Goal: Task Accomplishment & Management: Manage account settings

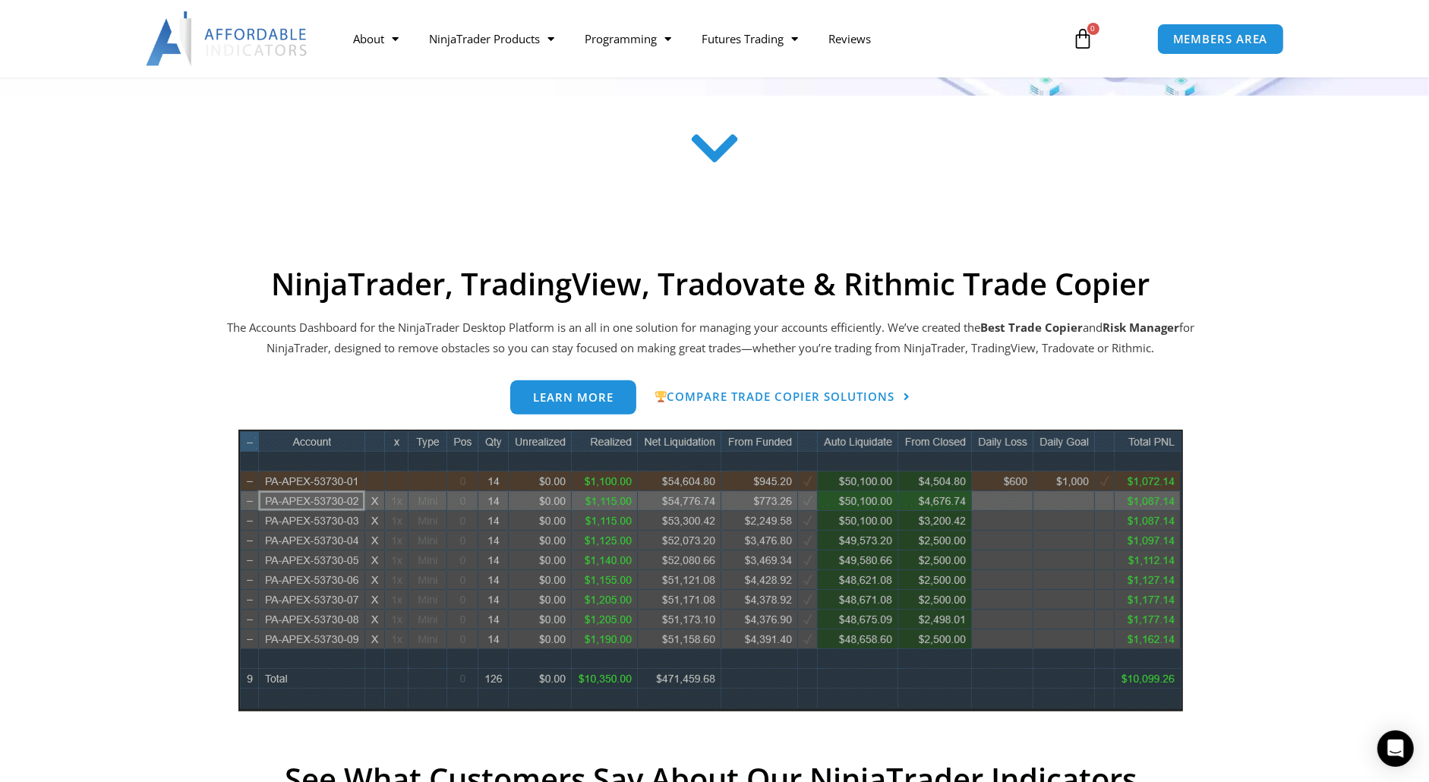
scroll to position [456, 0]
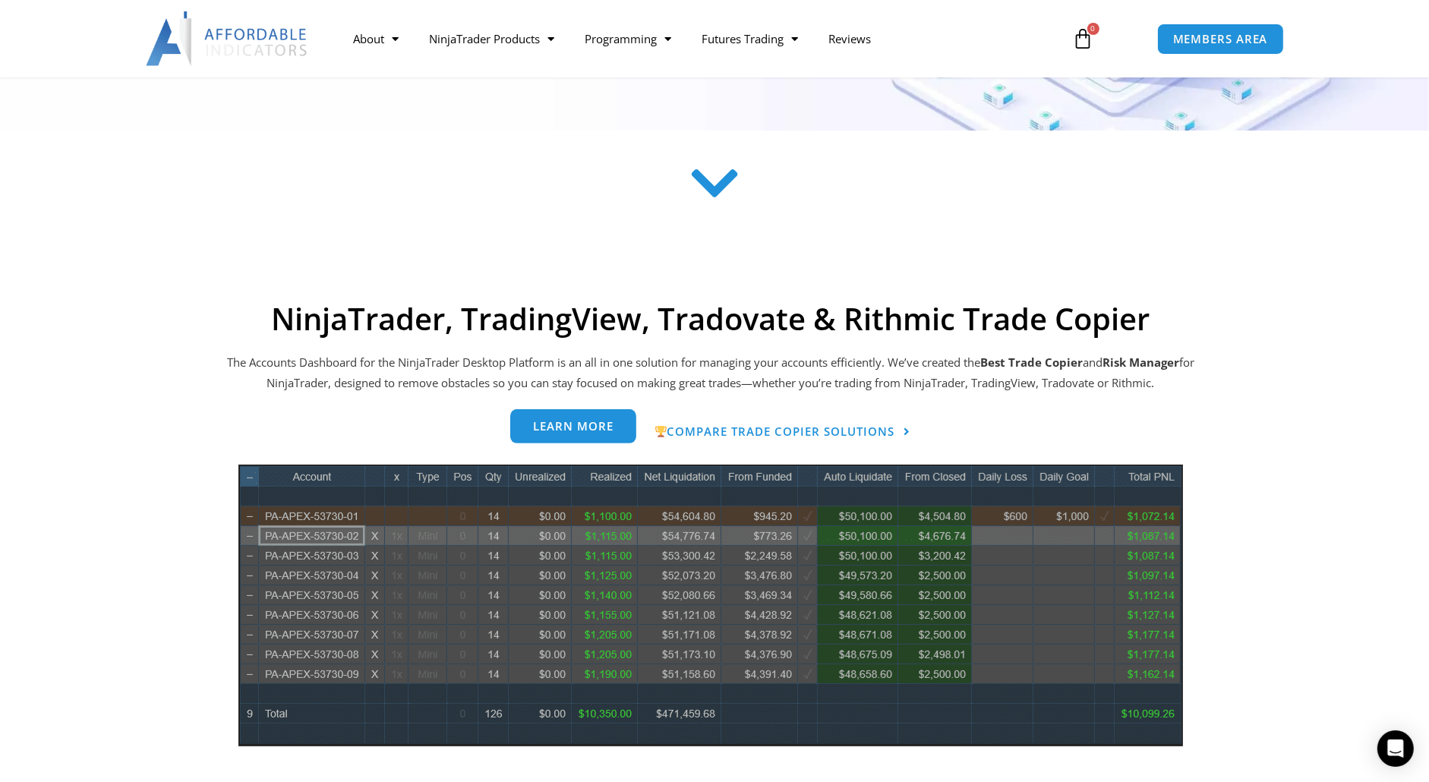
click at [579, 429] on span "Learn more" at bounding box center [573, 426] width 80 height 11
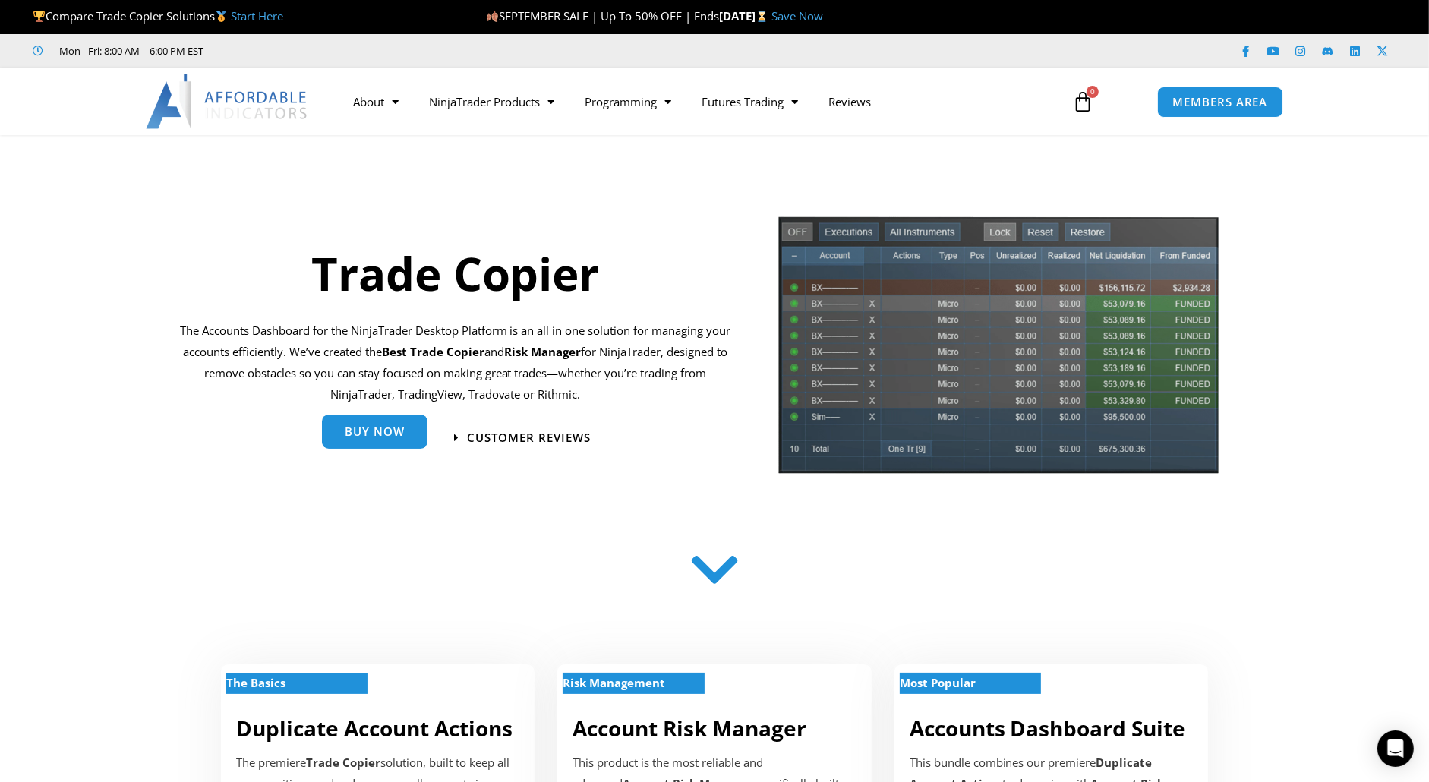
click at [397, 431] on span "Buy Now" at bounding box center [375, 431] width 60 height 11
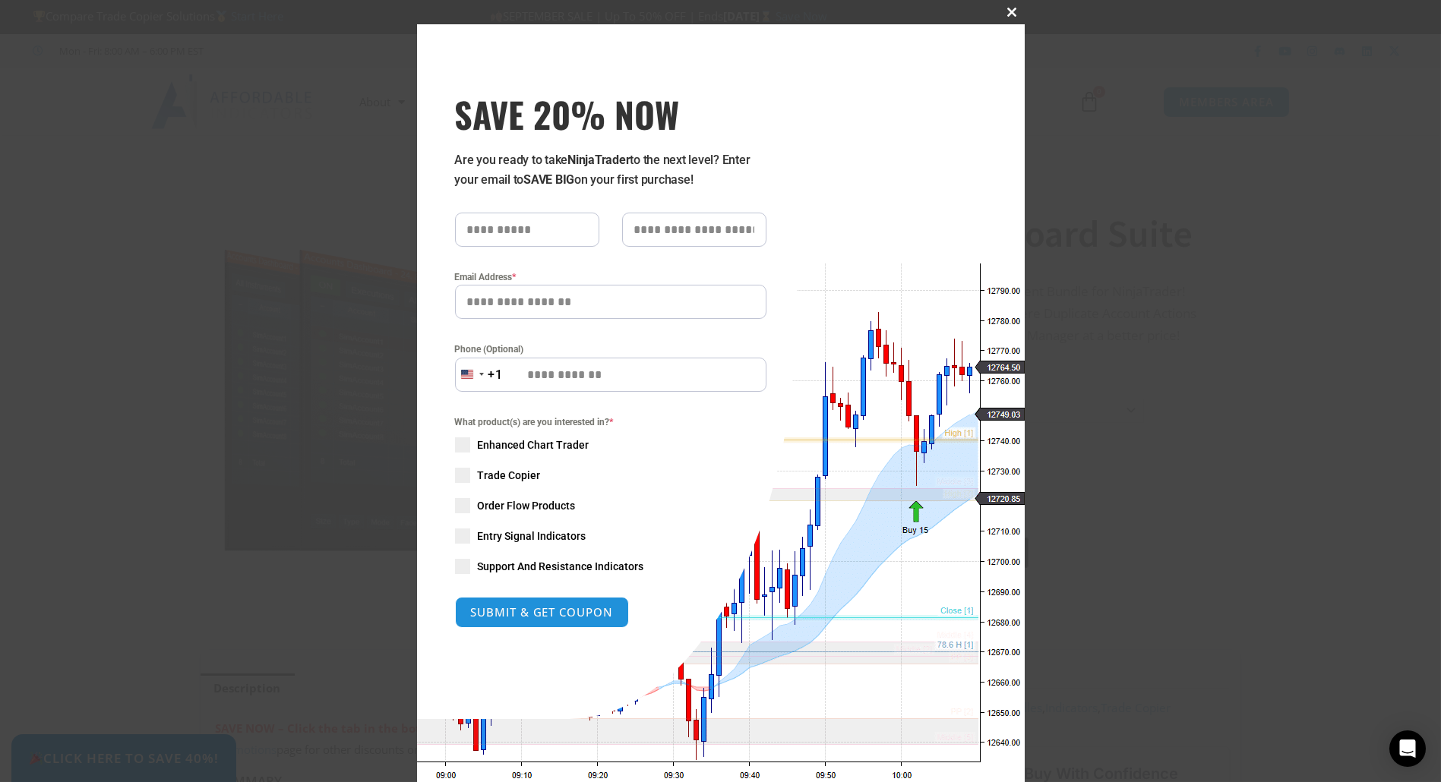
click at [1007, 12] on span "SAVE 20% NOW popup" at bounding box center [1012, 12] width 24 height 9
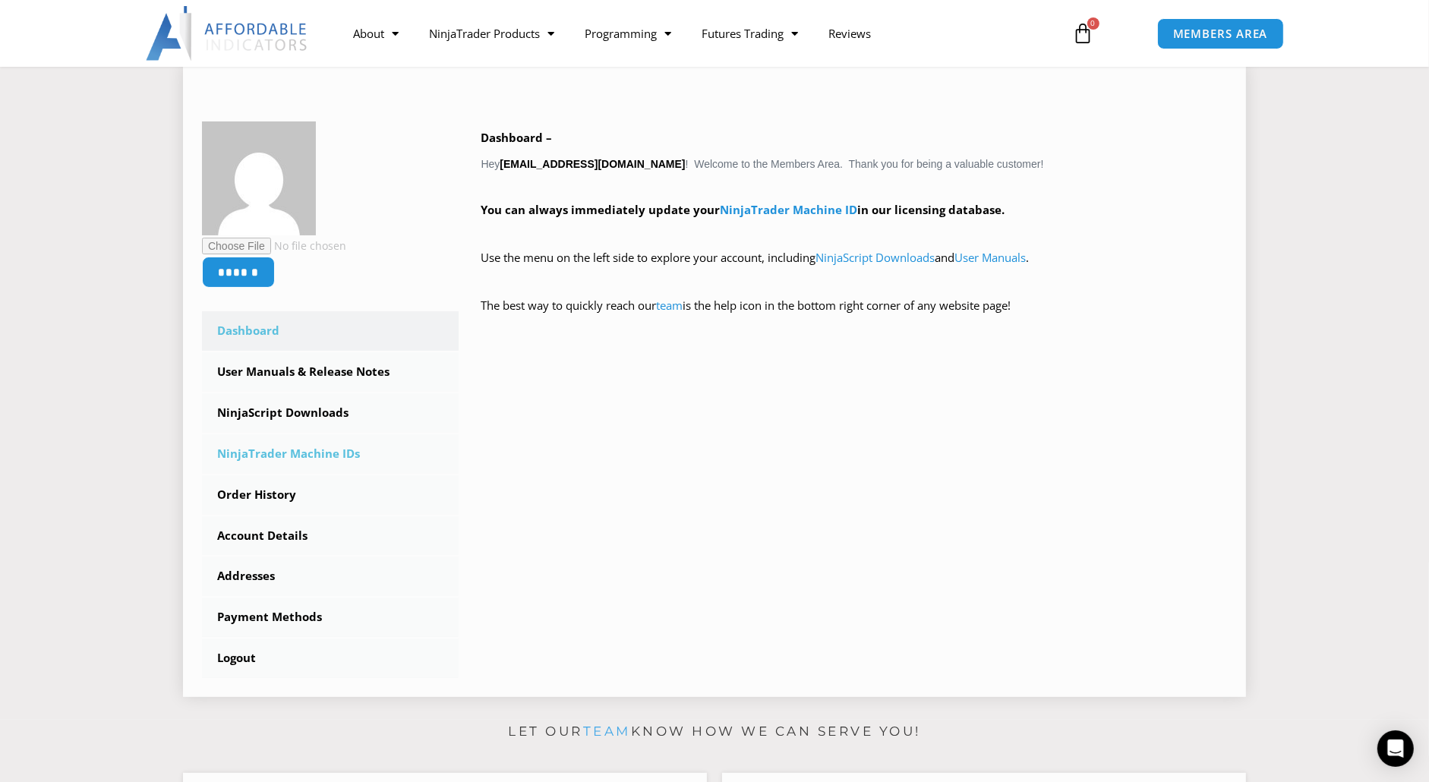
scroll to position [228, 0]
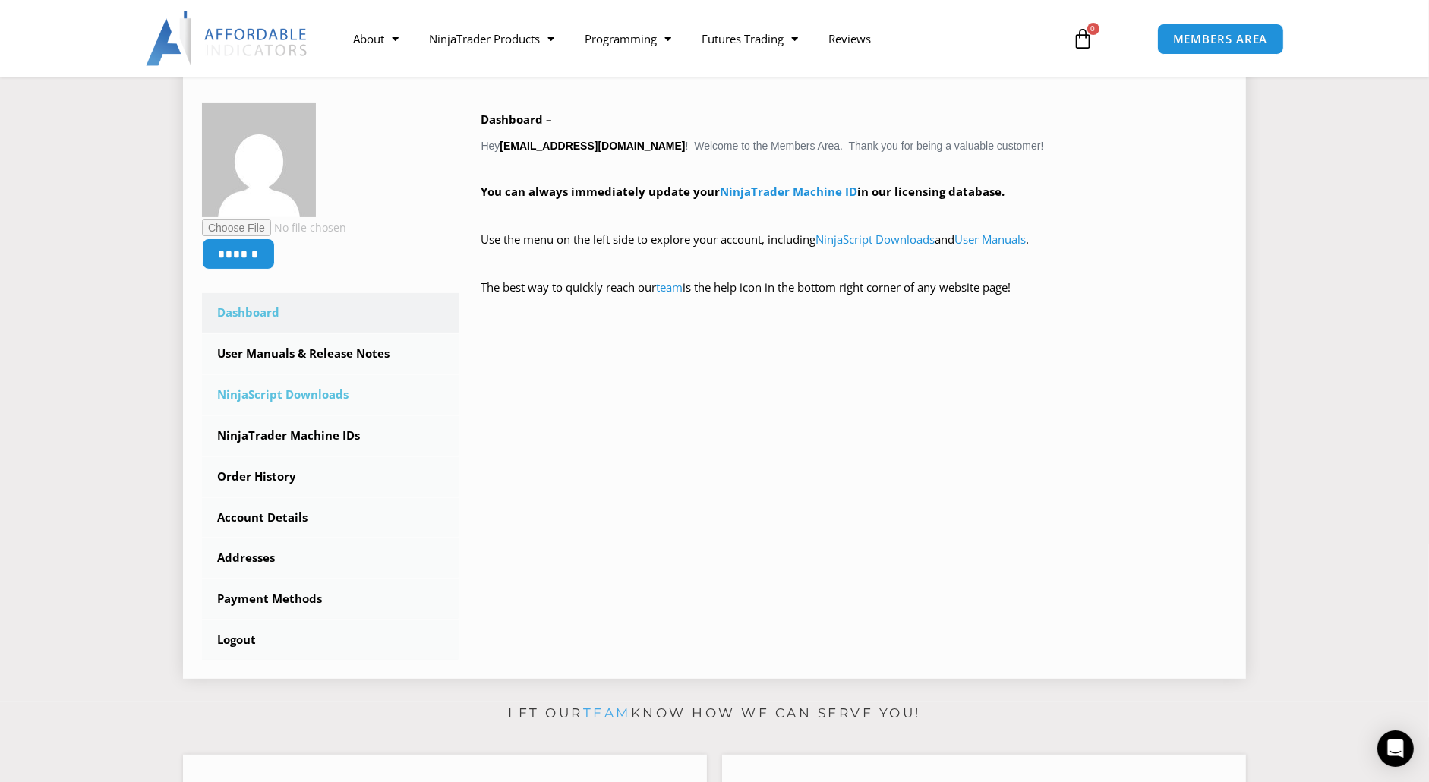
click at [327, 394] on link "NinjaScript Downloads" at bounding box center [330, 394] width 257 height 39
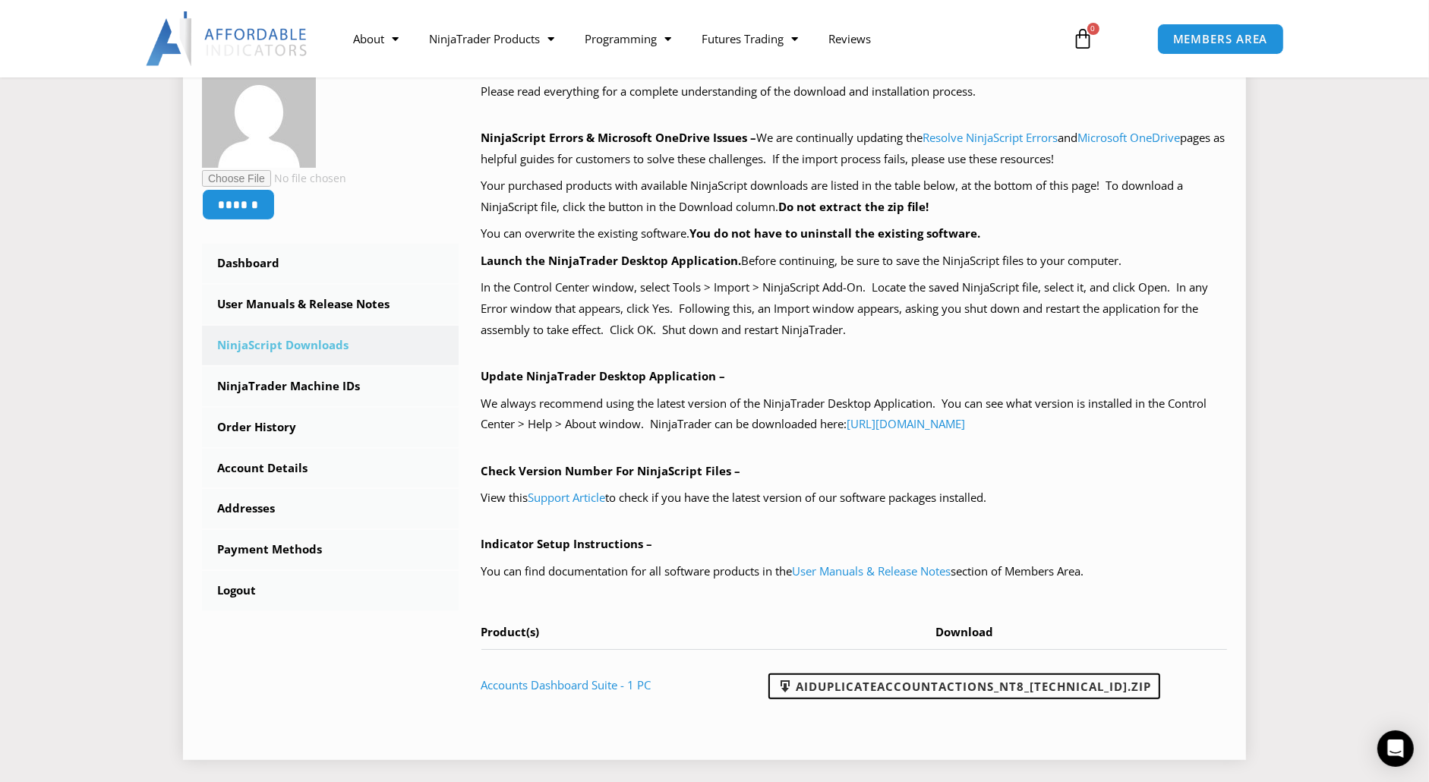
scroll to position [380, 0]
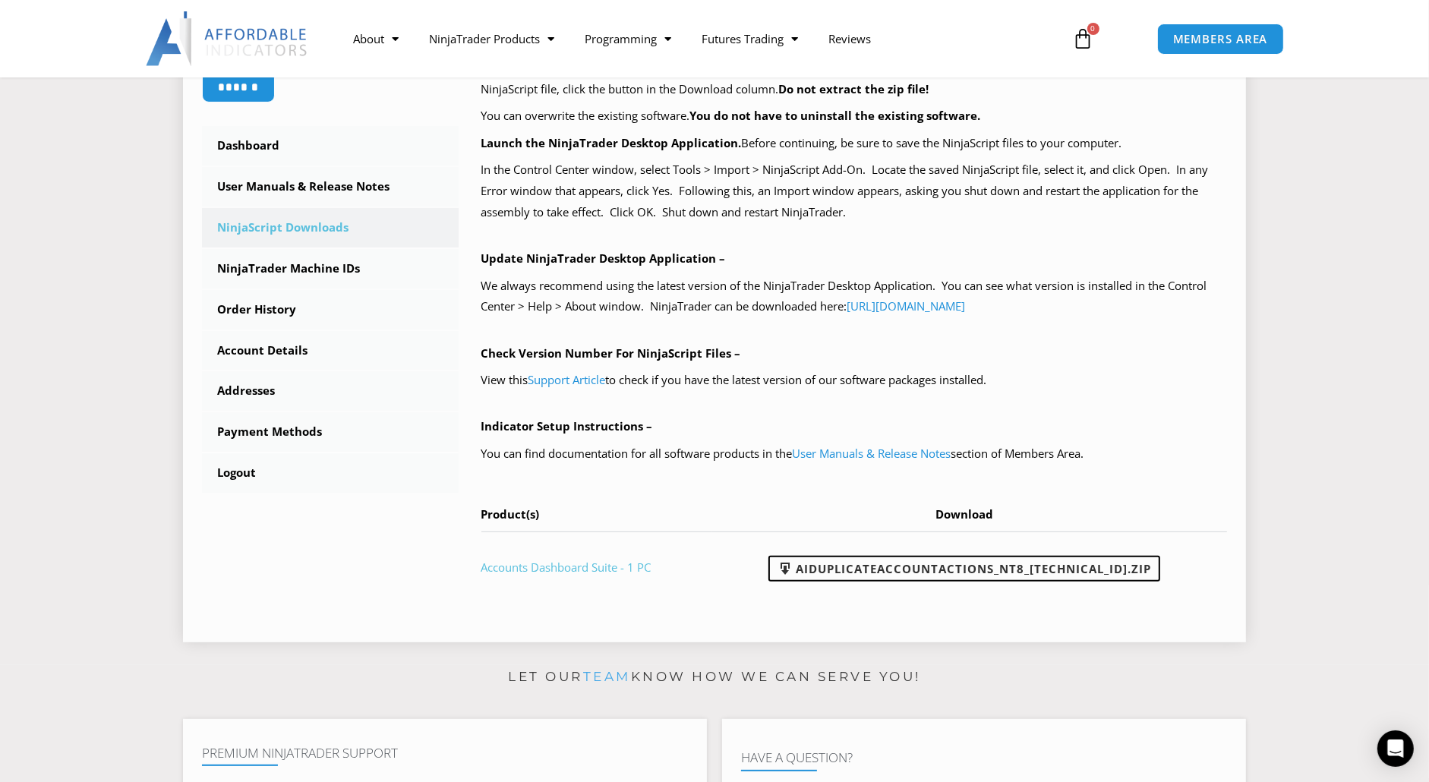
click at [620, 566] on link "Accounts Dashboard Suite - 1 PC" at bounding box center [566, 567] width 170 height 15
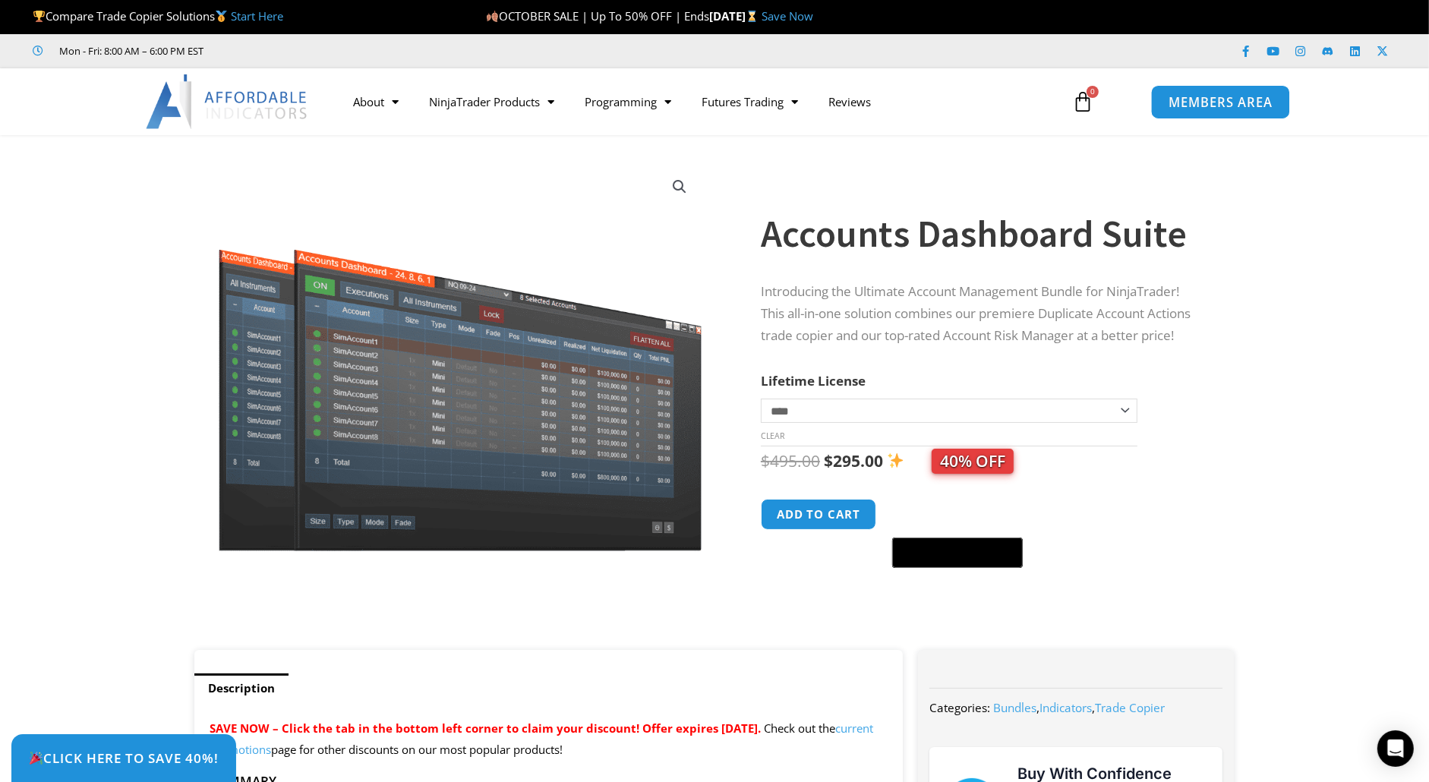
click at [1210, 100] on span "MEMBERS AREA" at bounding box center [1220, 102] width 104 height 13
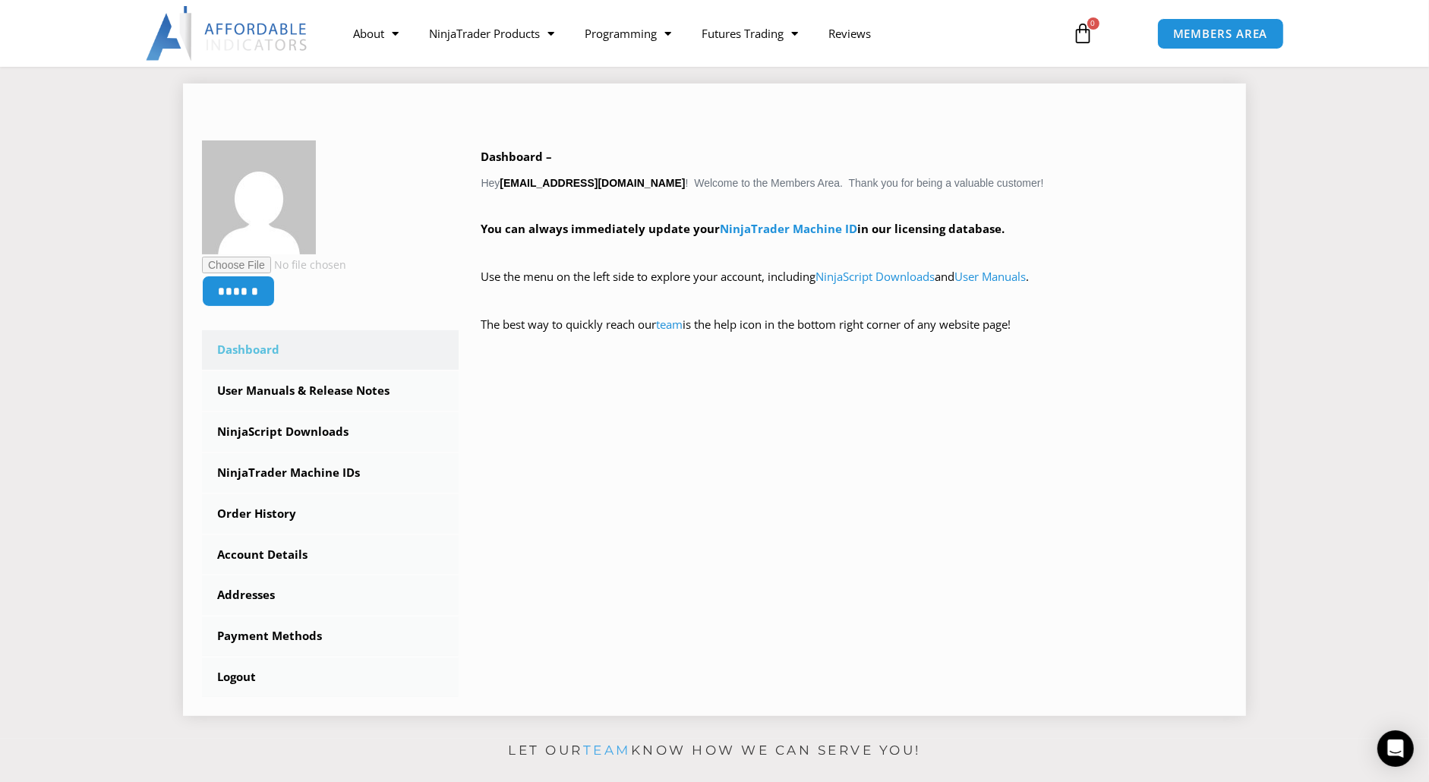
scroll to position [228, 0]
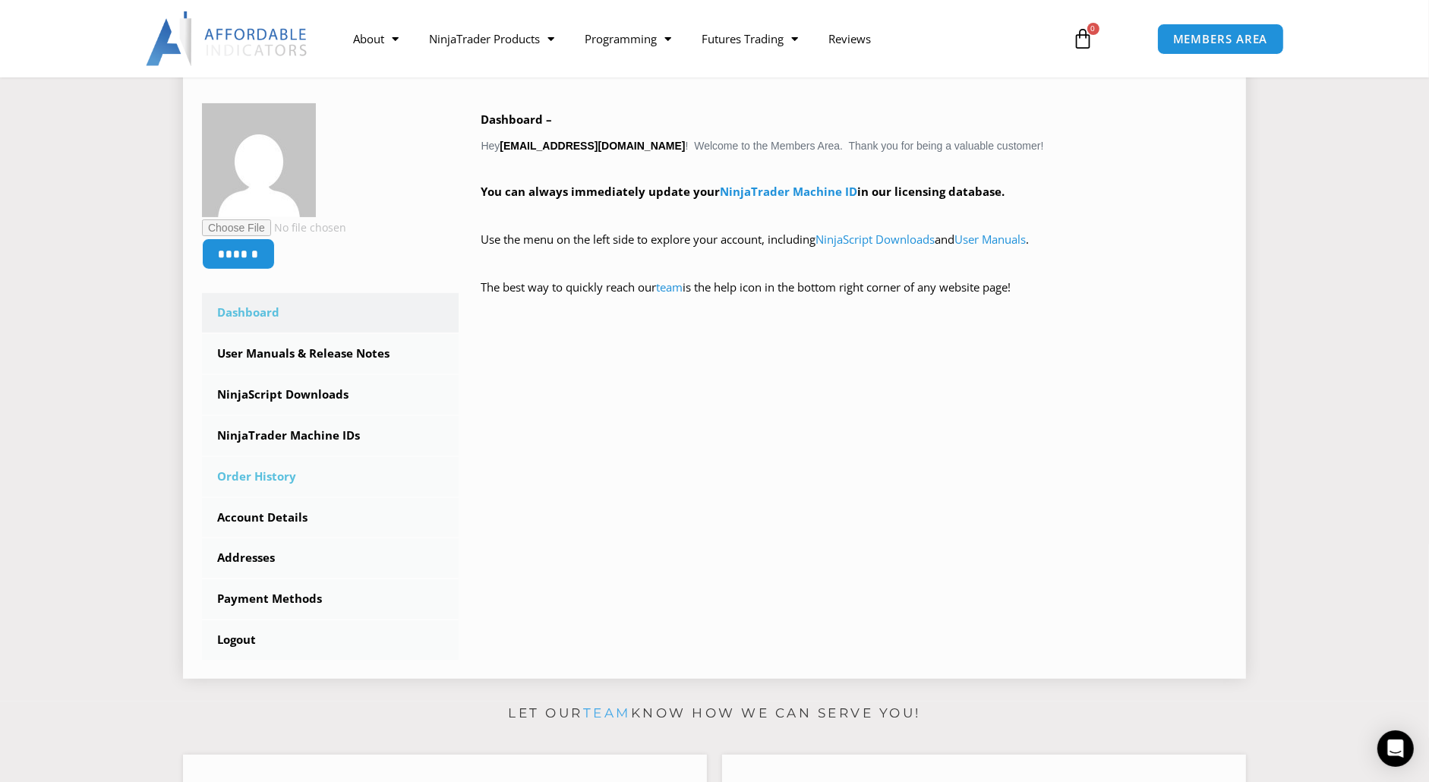
click at [284, 475] on link "Order History" at bounding box center [330, 476] width 257 height 39
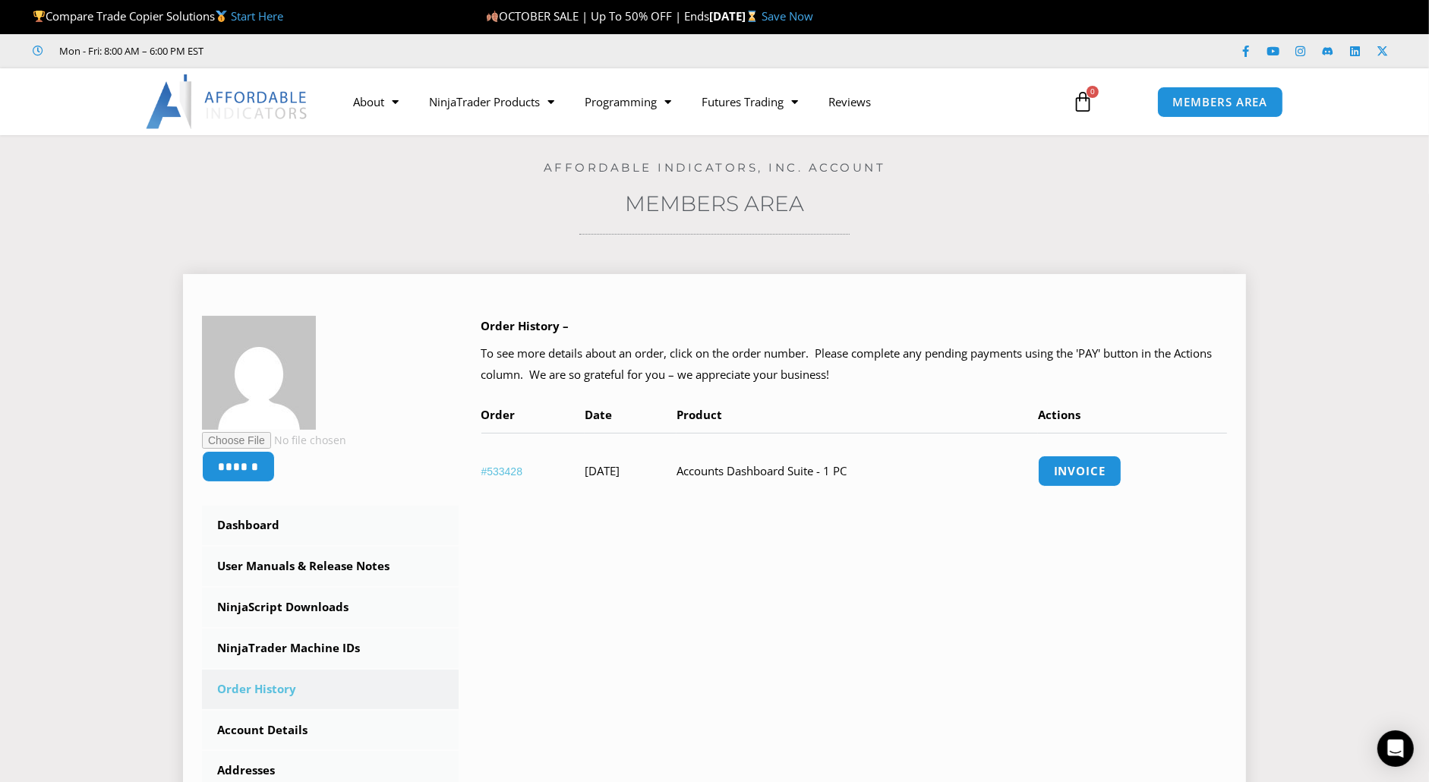
click at [677, 479] on td "[DATE]" at bounding box center [631, 471] width 92 height 76
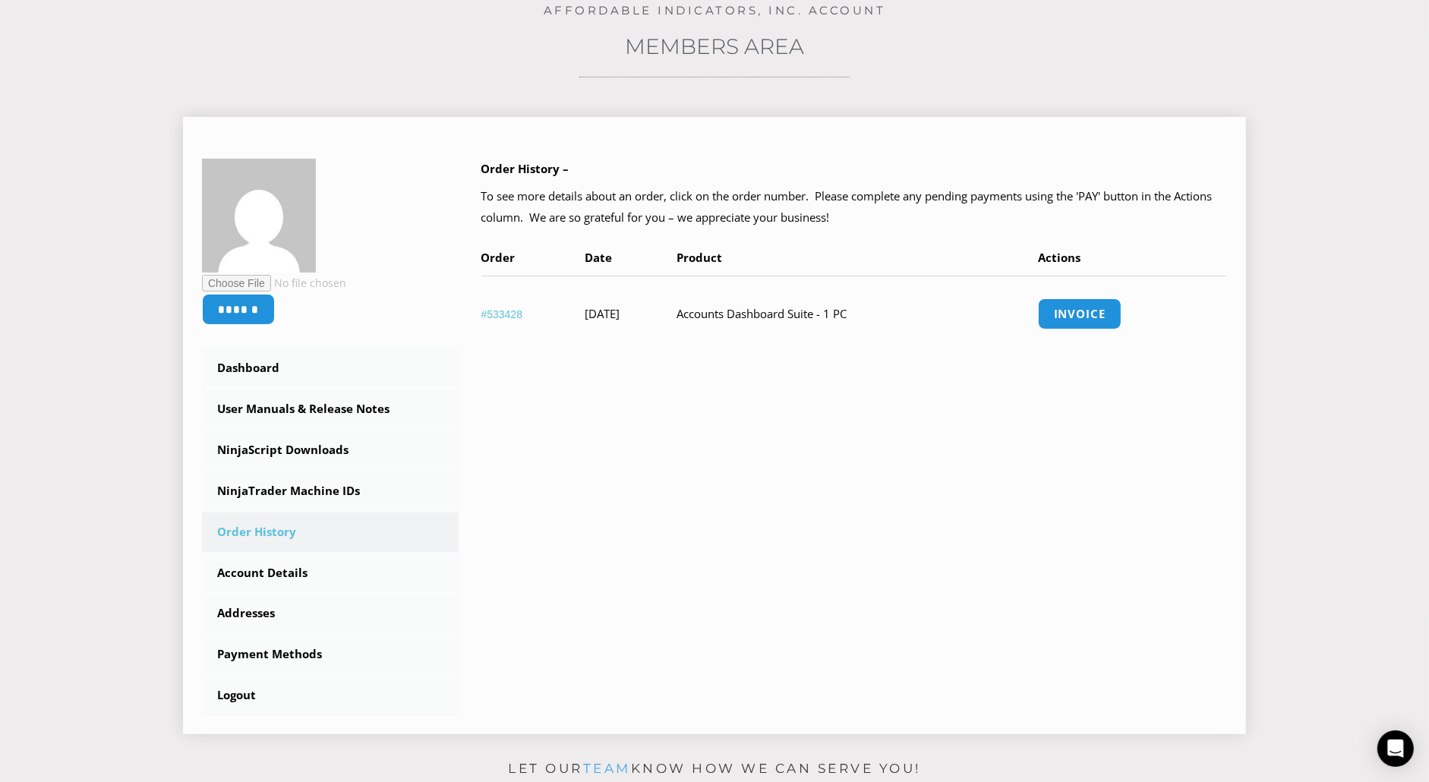
scroll to position [304, 0]
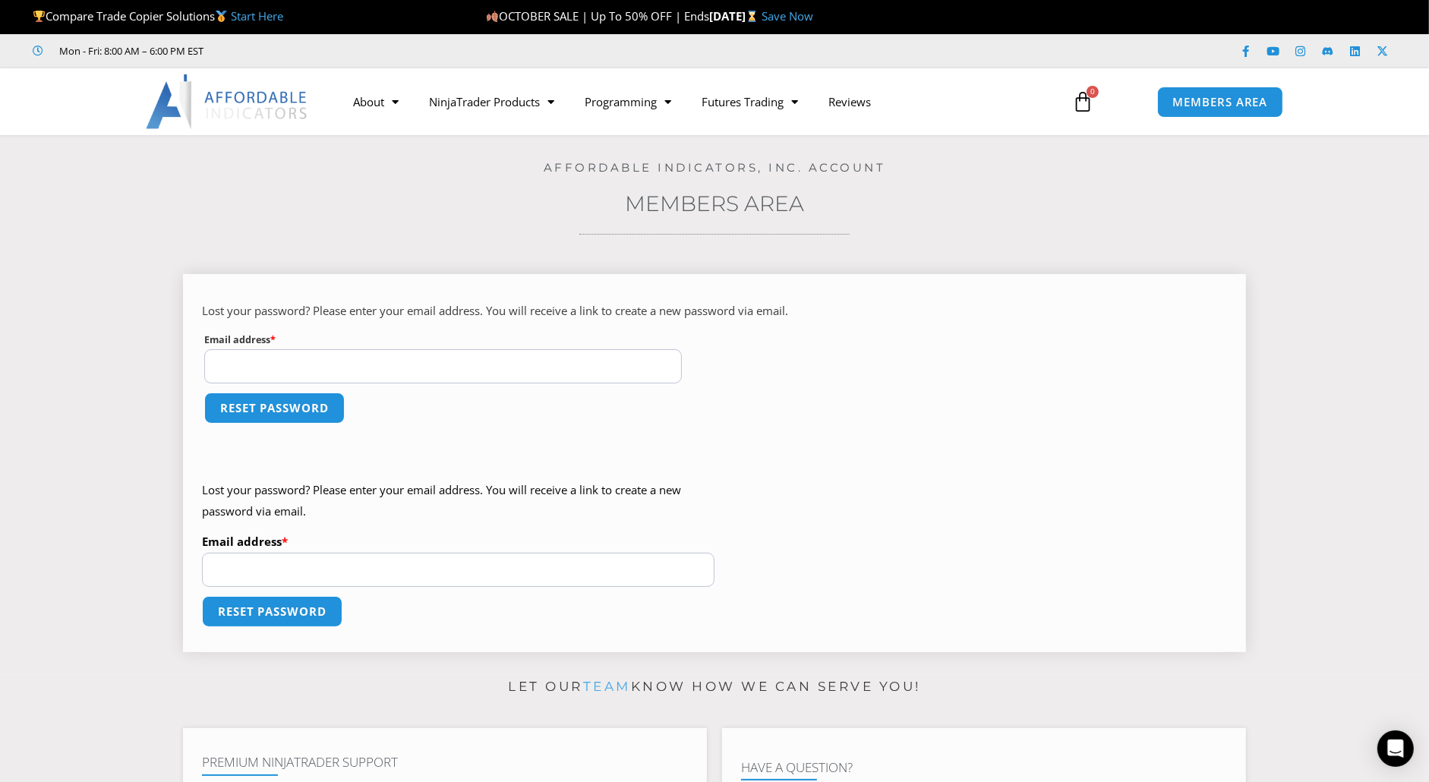
click at [368, 372] on input "Email address * Required" at bounding box center [443, 366] width 478 height 34
type input "**********"
click at [313, 411] on button "Reset password" at bounding box center [273, 408] width 147 height 33
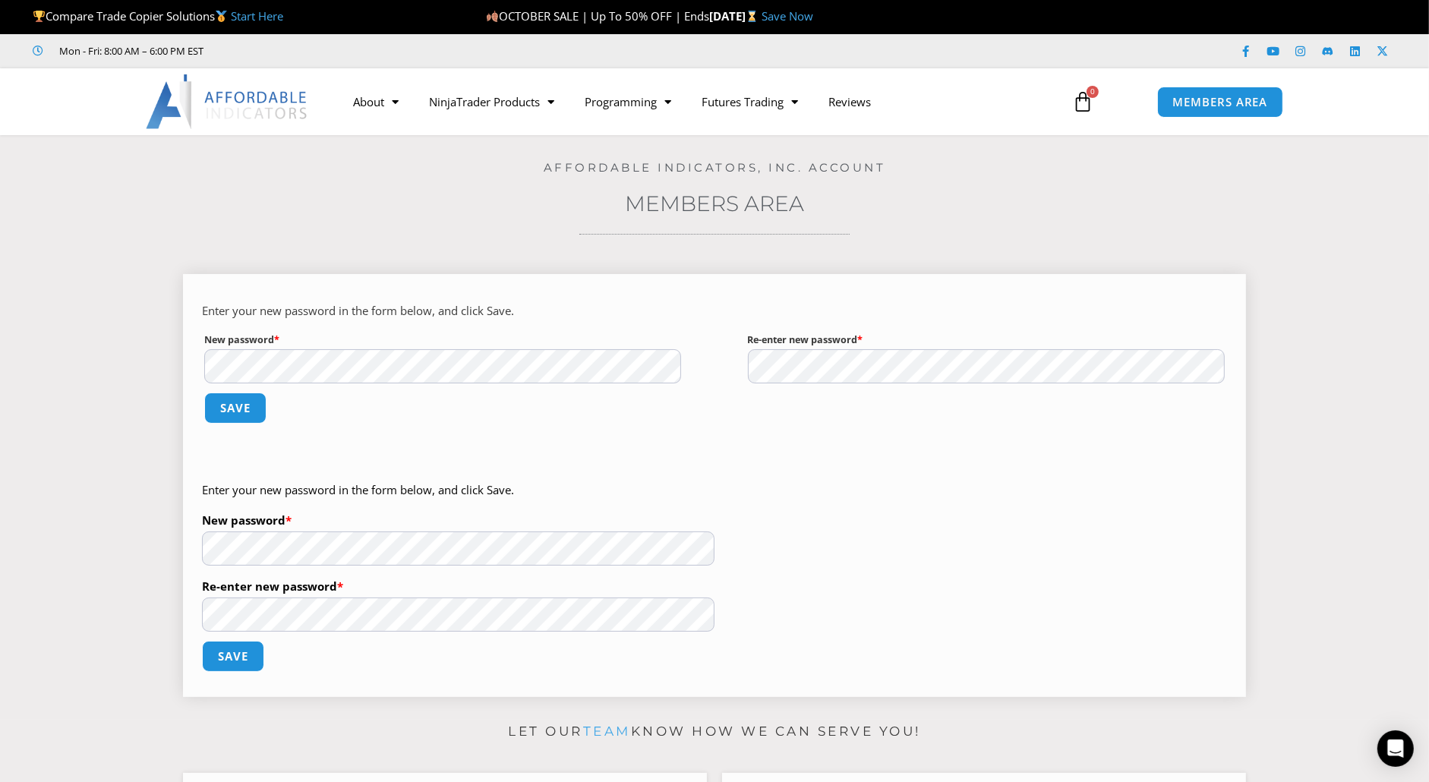
click at [451, 456] on div "Enter your new password in the form below, and click Save. New password * Requi…" at bounding box center [714, 485] width 1063 height 423
click at [224, 402] on button "Save" at bounding box center [235, 408] width 65 height 33
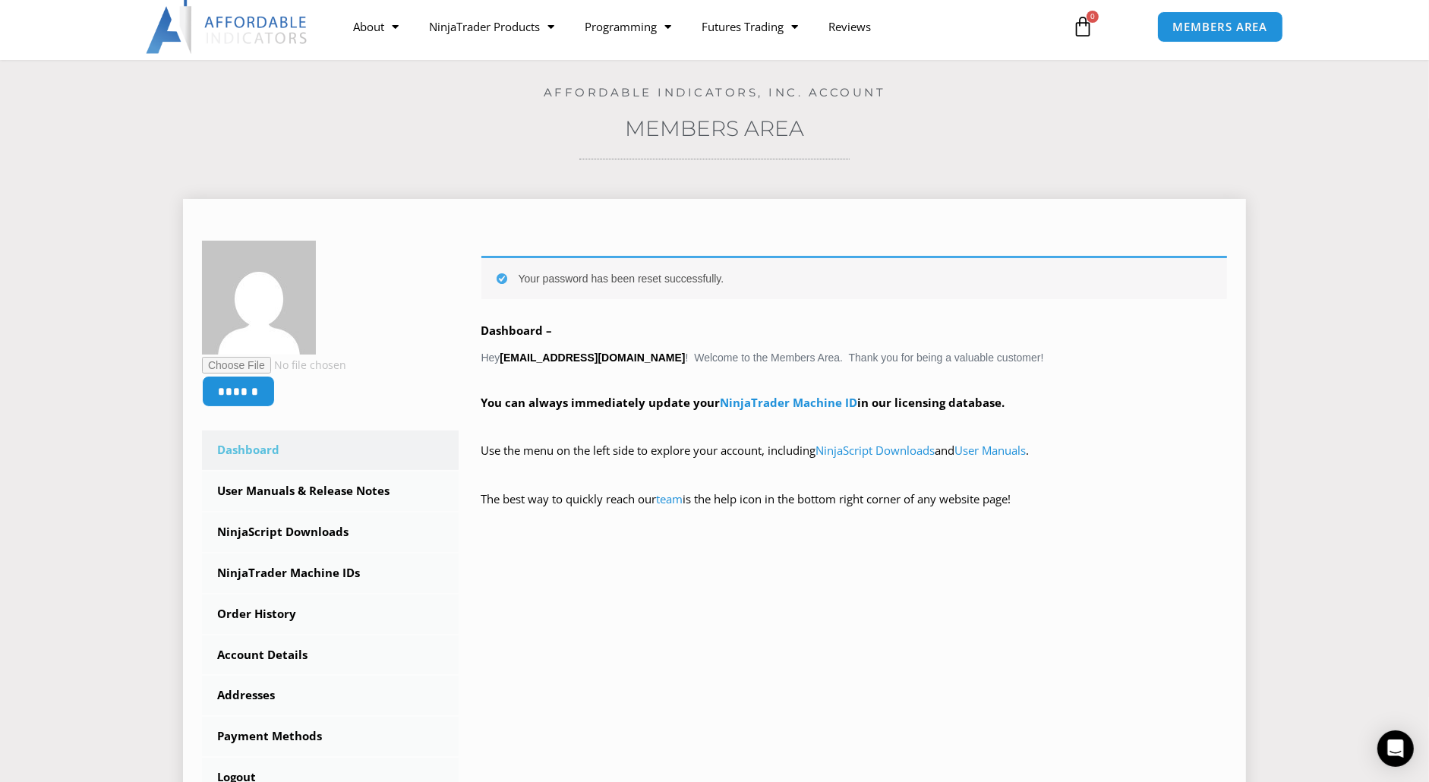
scroll to position [152, 0]
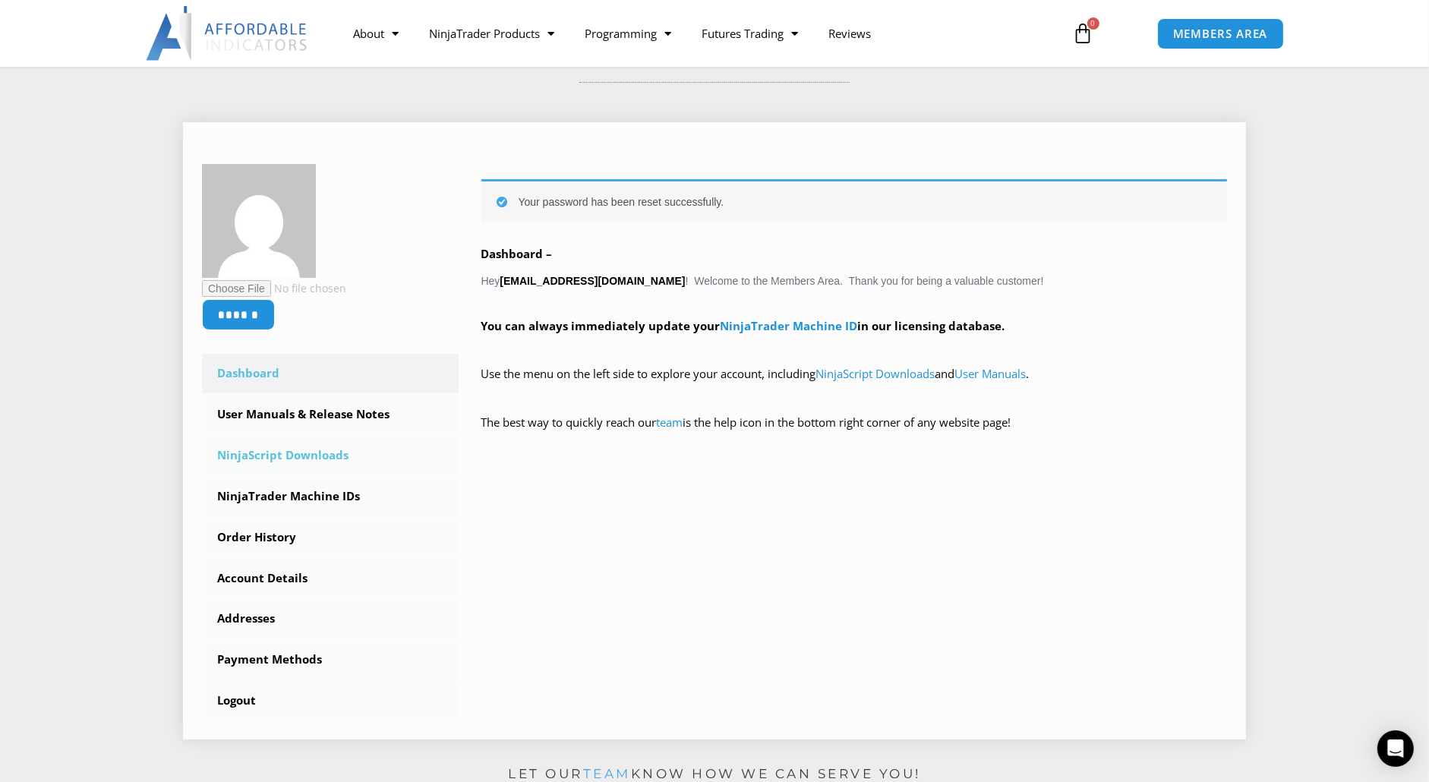
click at [281, 461] on link "NinjaScript Downloads" at bounding box center [330, 455] width 257 height 39
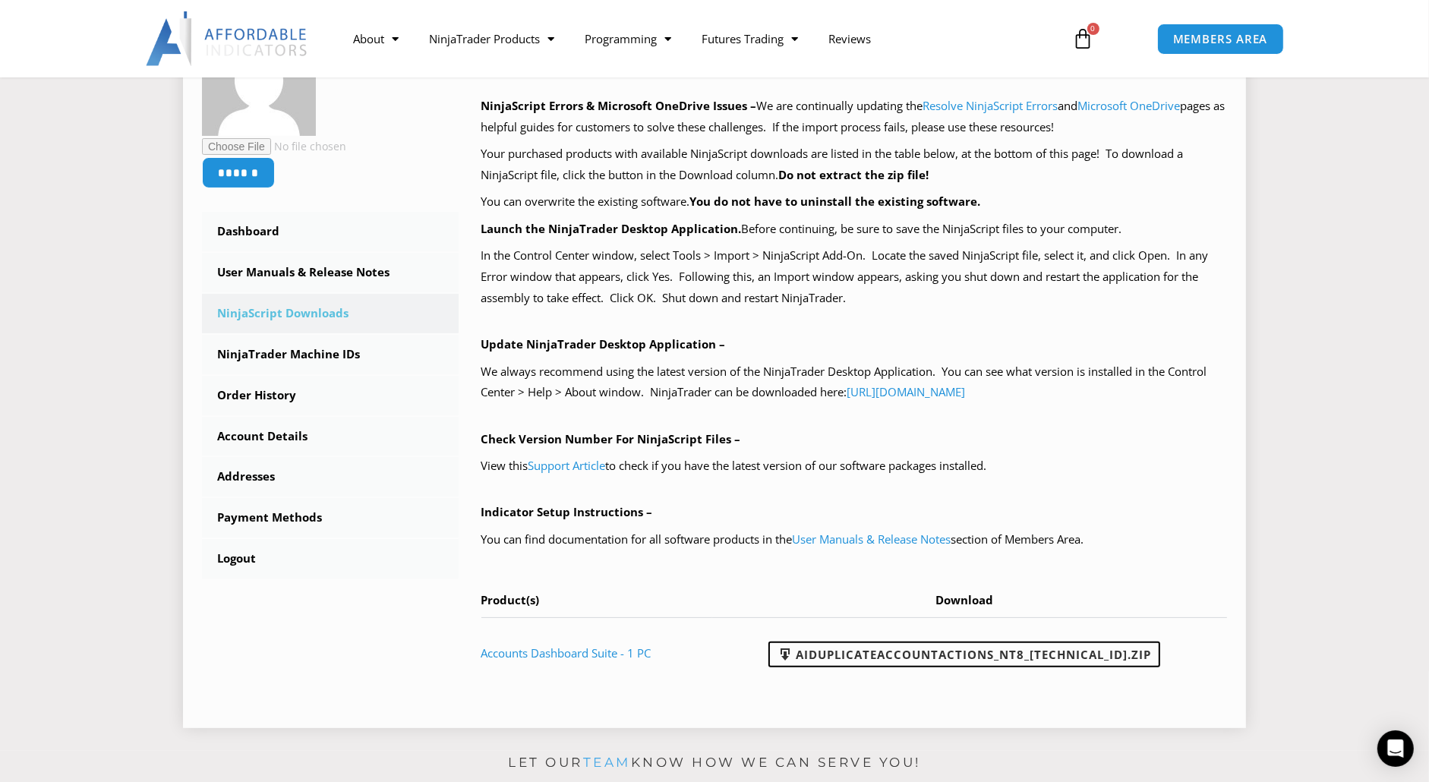
scroll to position [304, 0]
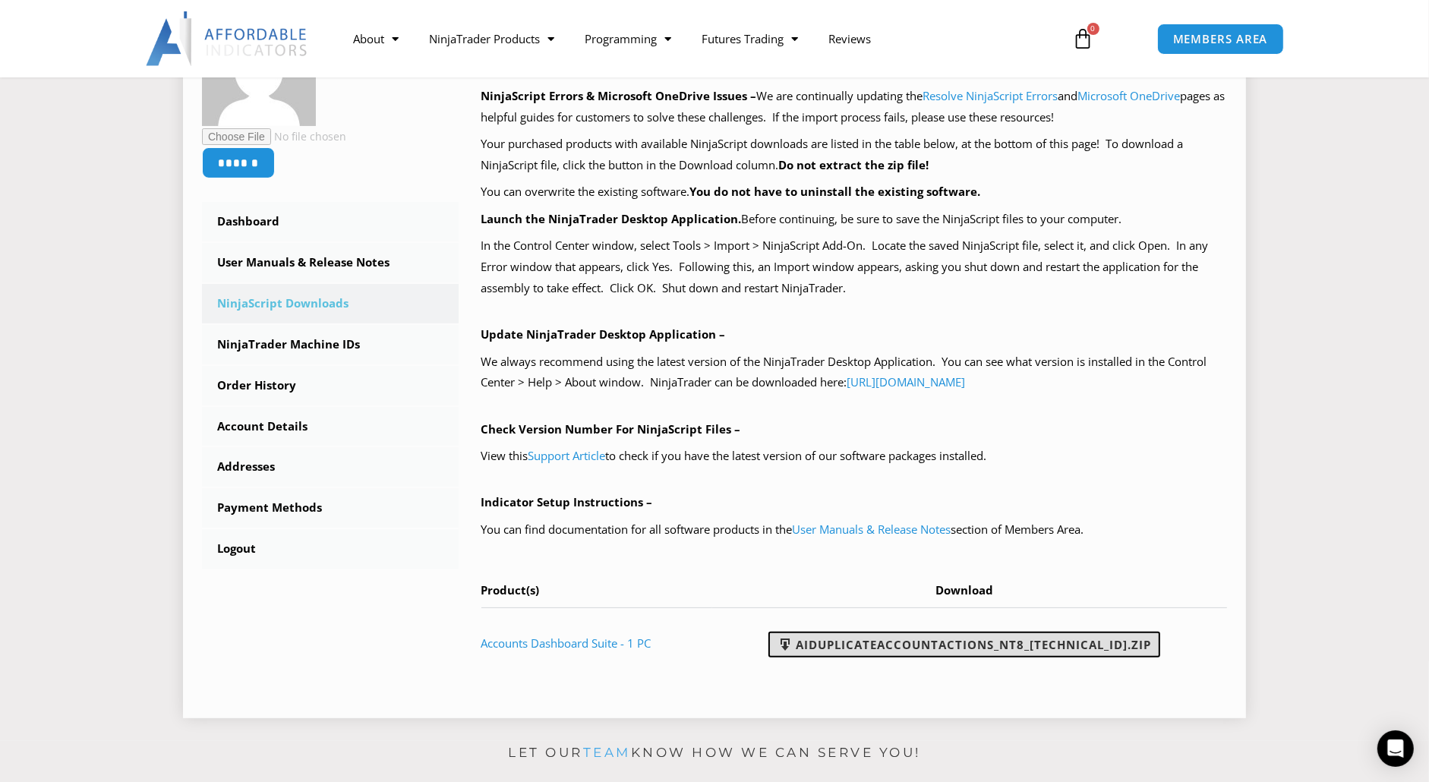
click at [927, 643] on link "AIDuplicateAccountActions_NT8_[TECHNICAL_ID].zip" at bounding box center [964, 645] width 392 height 26
click at [770, 226] on p "Launch the NinjaTrader Desktop Application. Before continuing, be sure to save …" at bounding box center [854, 219] width 746 height 21
click at [251, 346] on link "NinjaTrader Machine IDs" at bounding box center [330, 344] width 257 height 39
click at [312, 342] on link "NinjaTrader Machine IDs" at bounding box center [330, 344] width 257 height 39
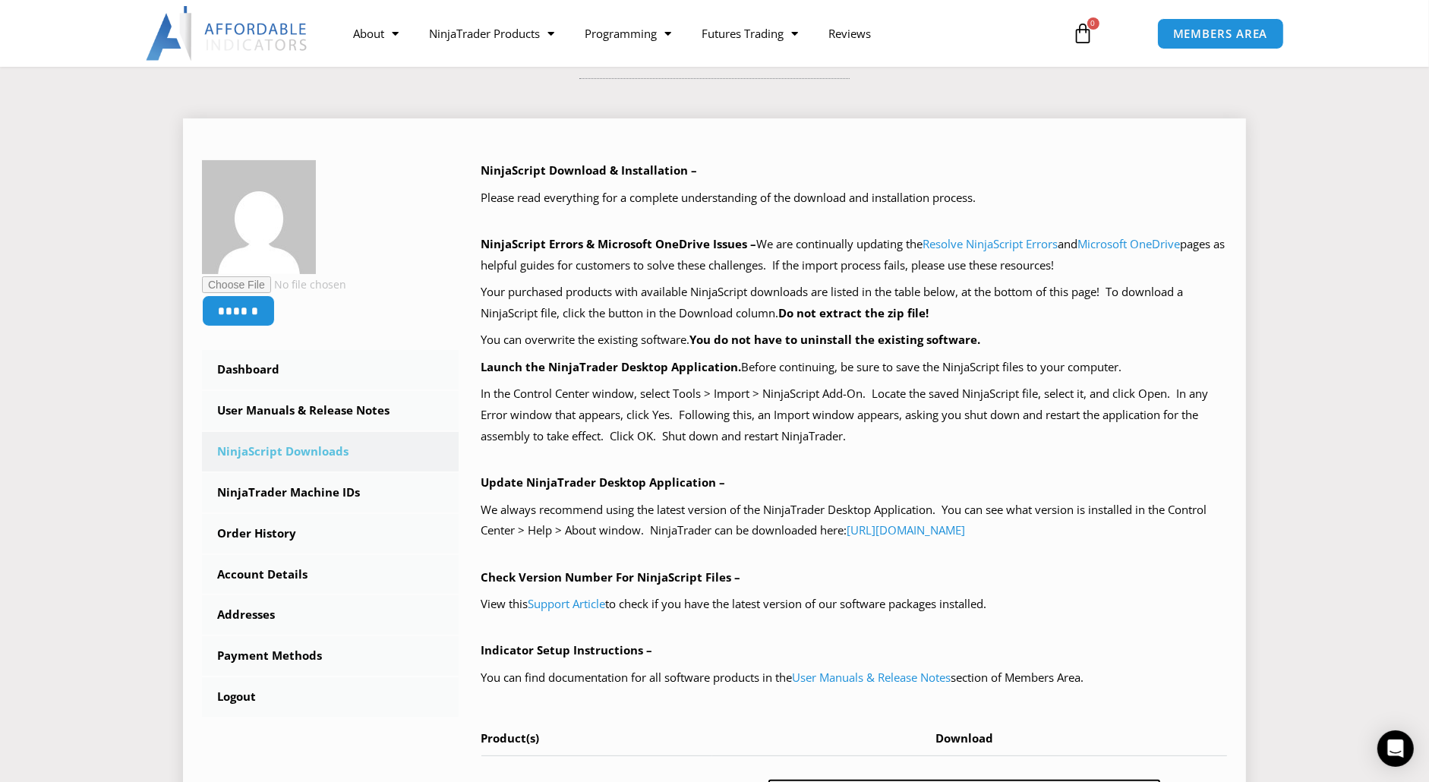
scroll to position [152, 0]
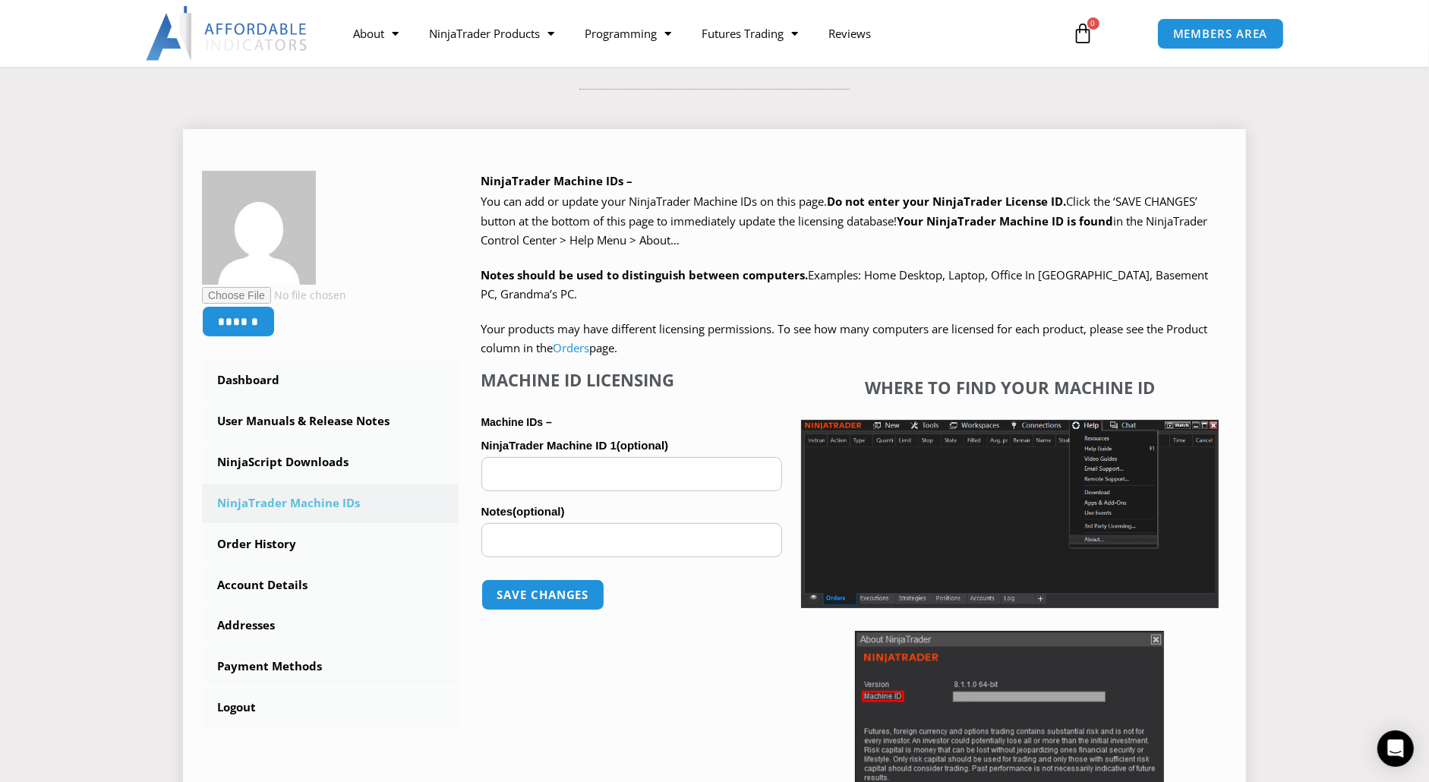
scroll to position [152, 0]
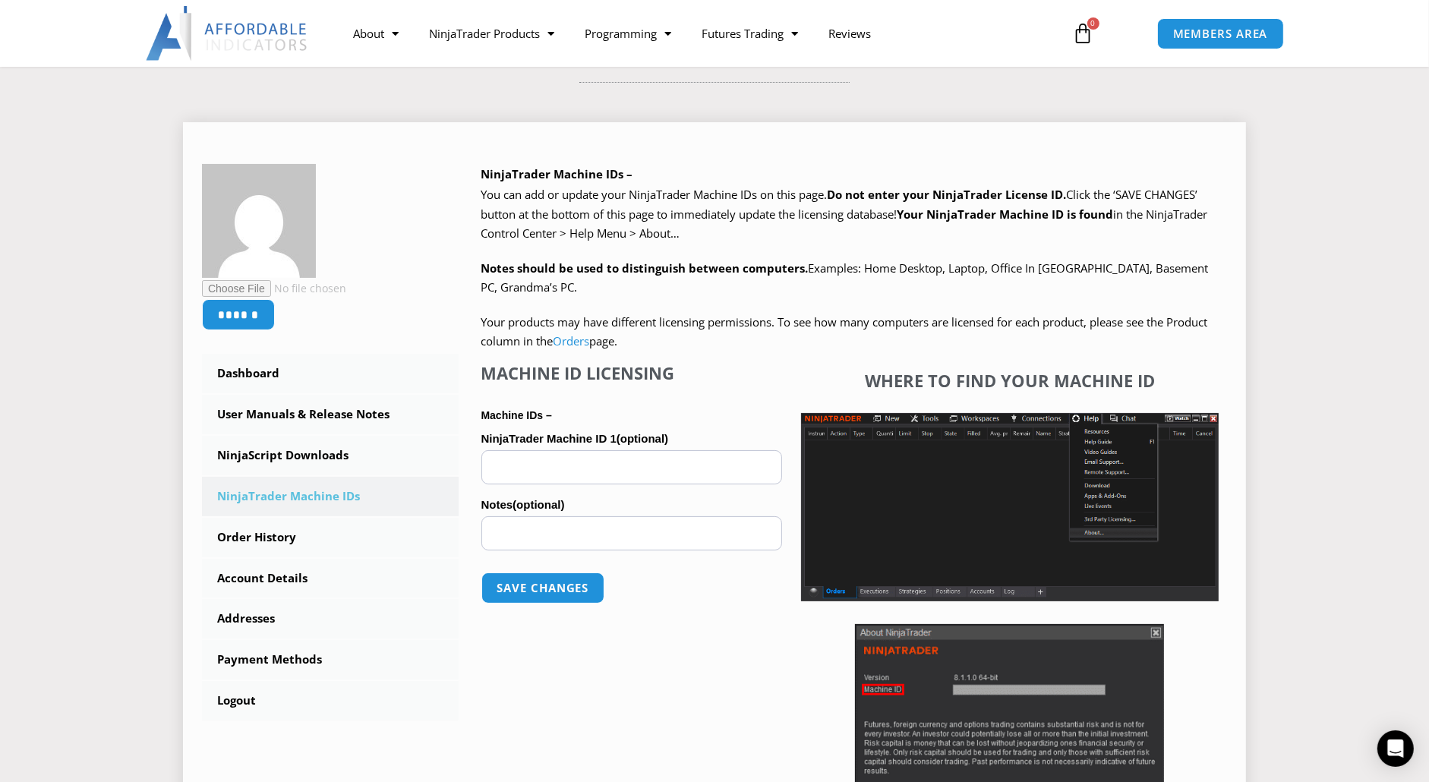
click at [653, 480] on input "NinjaTrader Machine ID 1 (optional)" at bounding box center [631, 467] width 301 height 34
click at [685, 374] on h4 "Machine ID Licensing" at bounding box center [631, 373] width 301 height 20
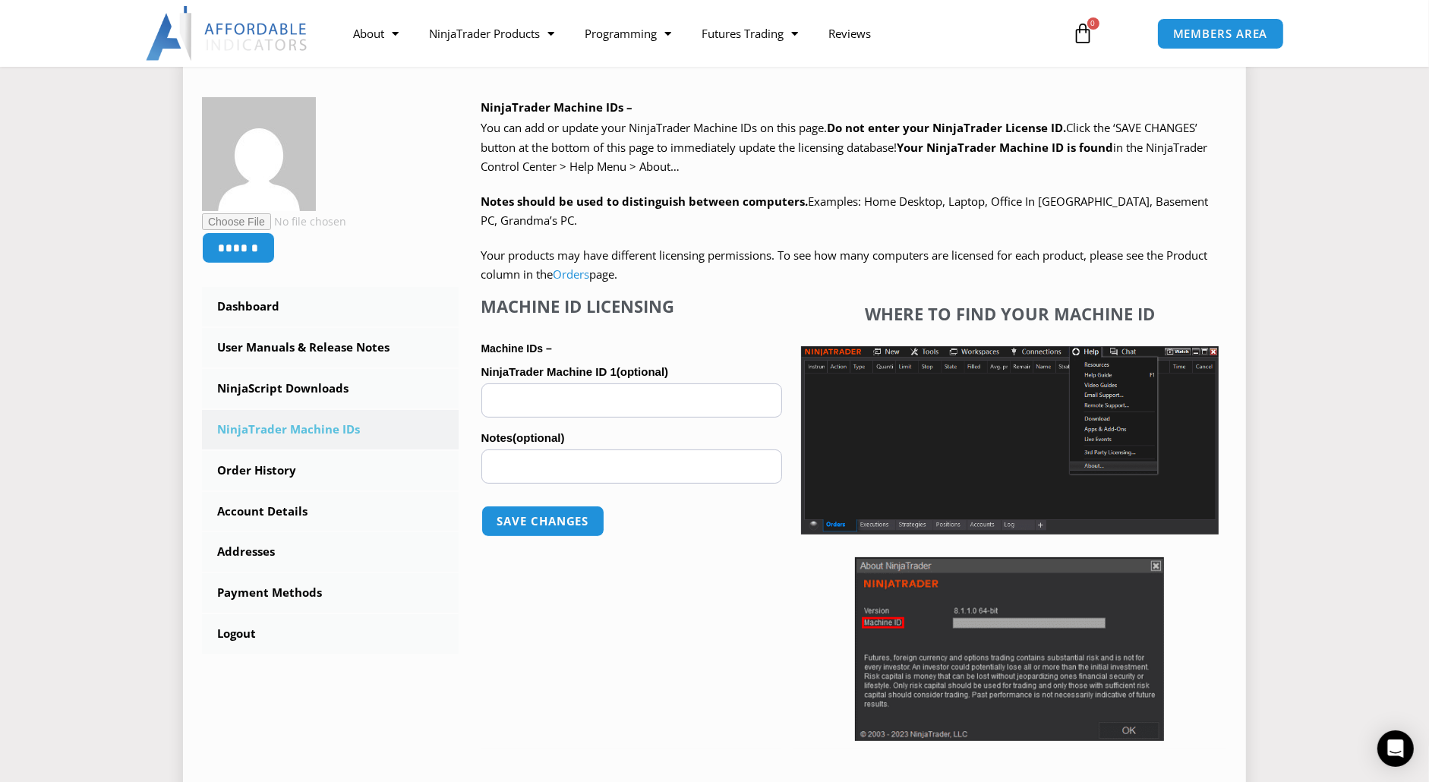
scroll to position [228, 0]
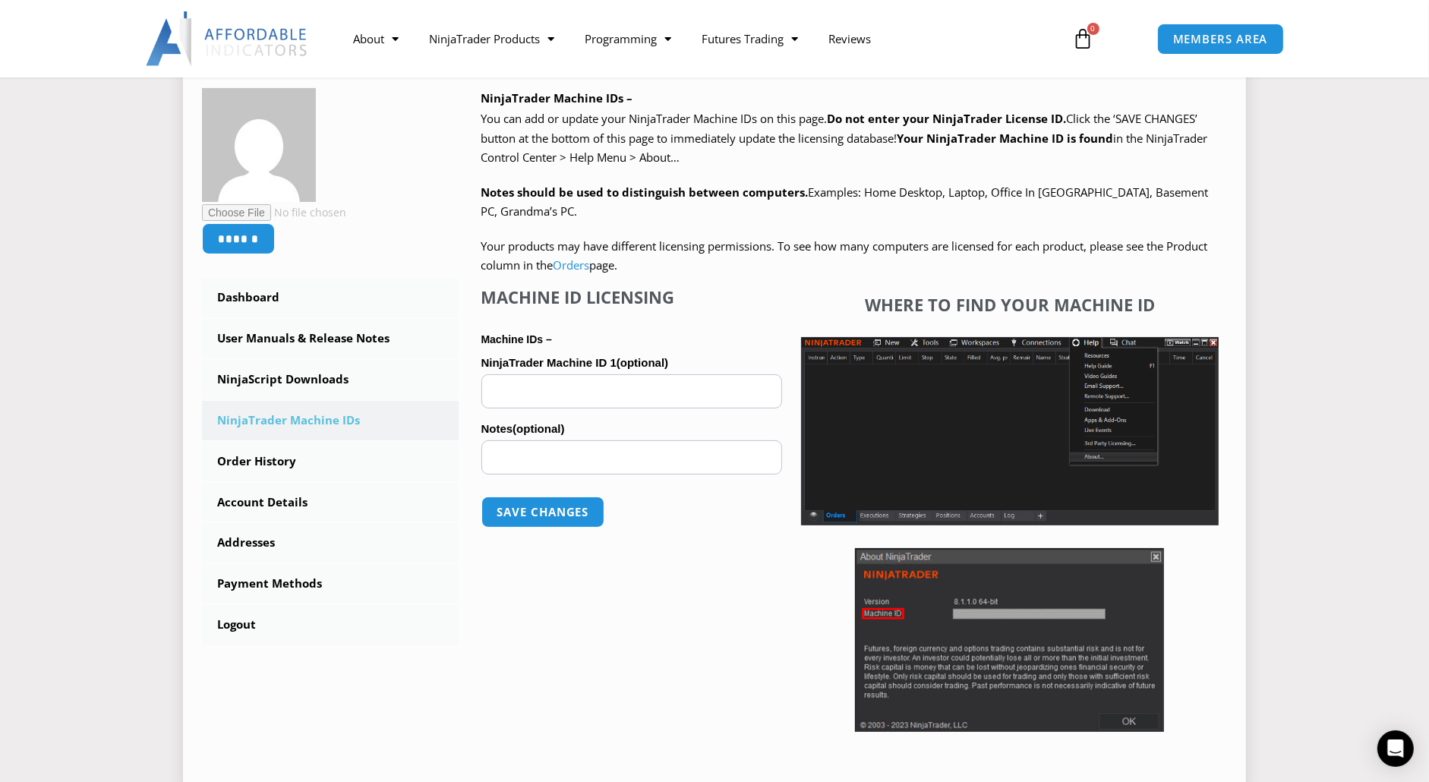
click at [623, 390] on input "NinjaTrader Machine ID 1 (optional)" at bounding box center [631, 391] width 301 height 34
paste input "**********"
type input "**********"
click at [565, 519] on button "Save changes" at bounding box center [543, 512] width 130 height 33
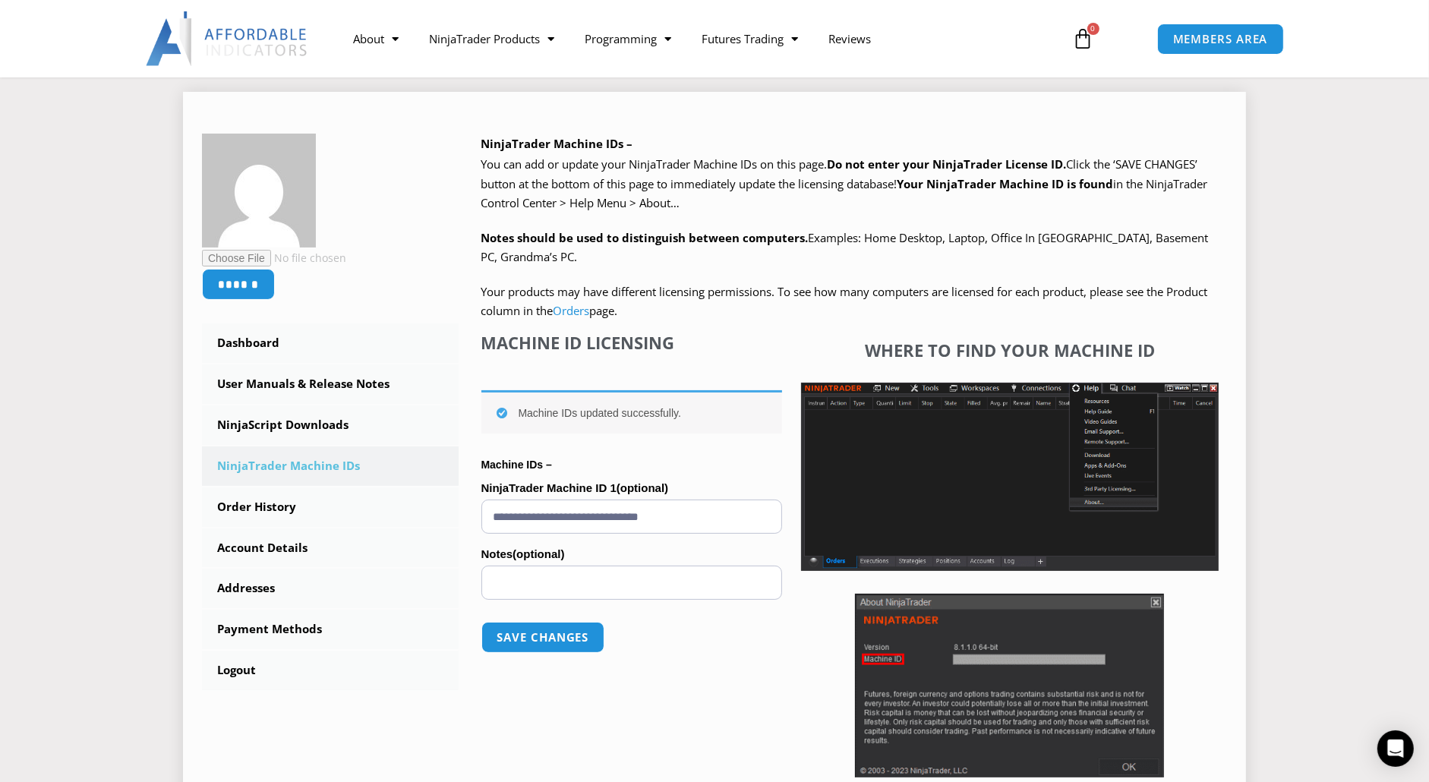
scroll to position [228, 0]
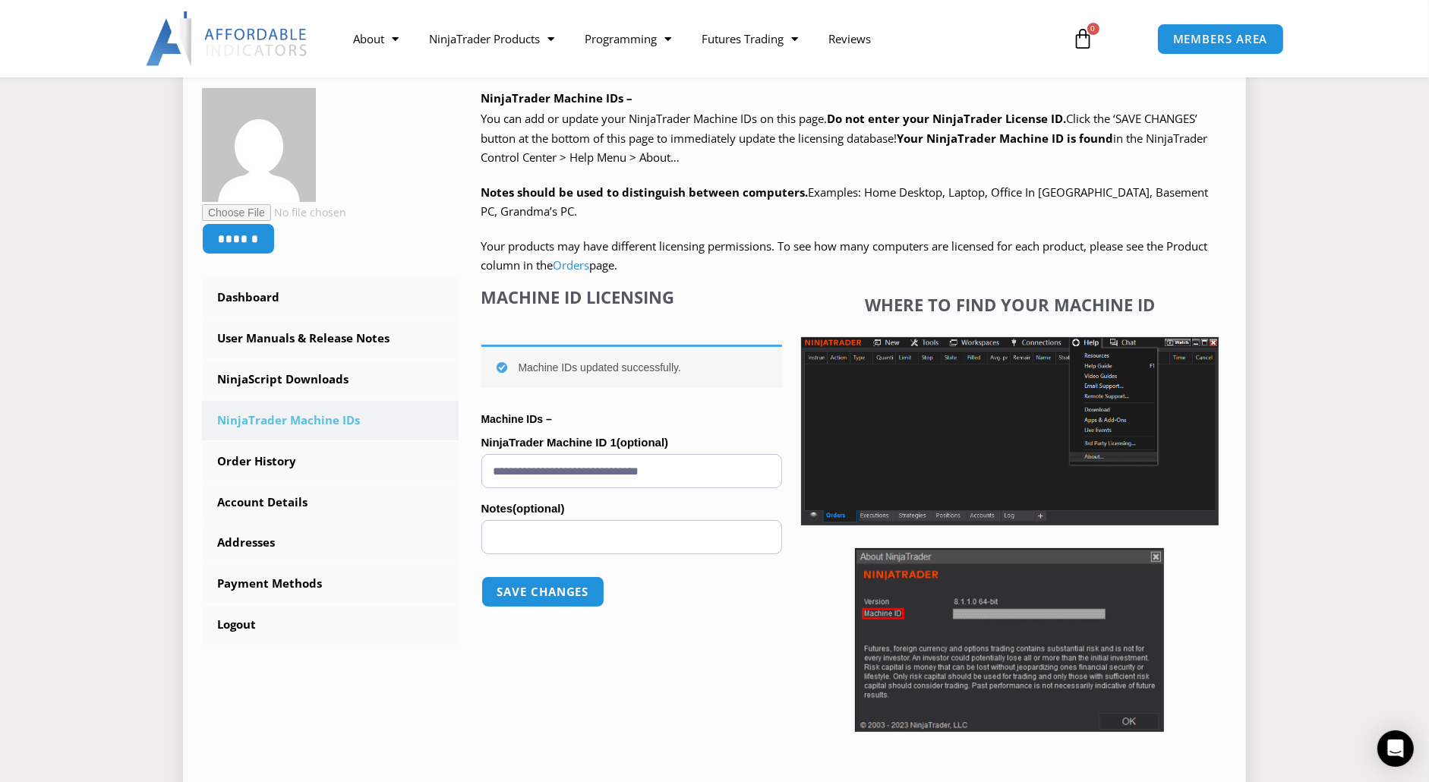
click at [716, 287] on h4 "Machine ID Licensing" at bounding box center [631, 297] width 301 height 20
click at [298, 468] on link "Order History" at bounding box center [330, 461] width 257 height 39
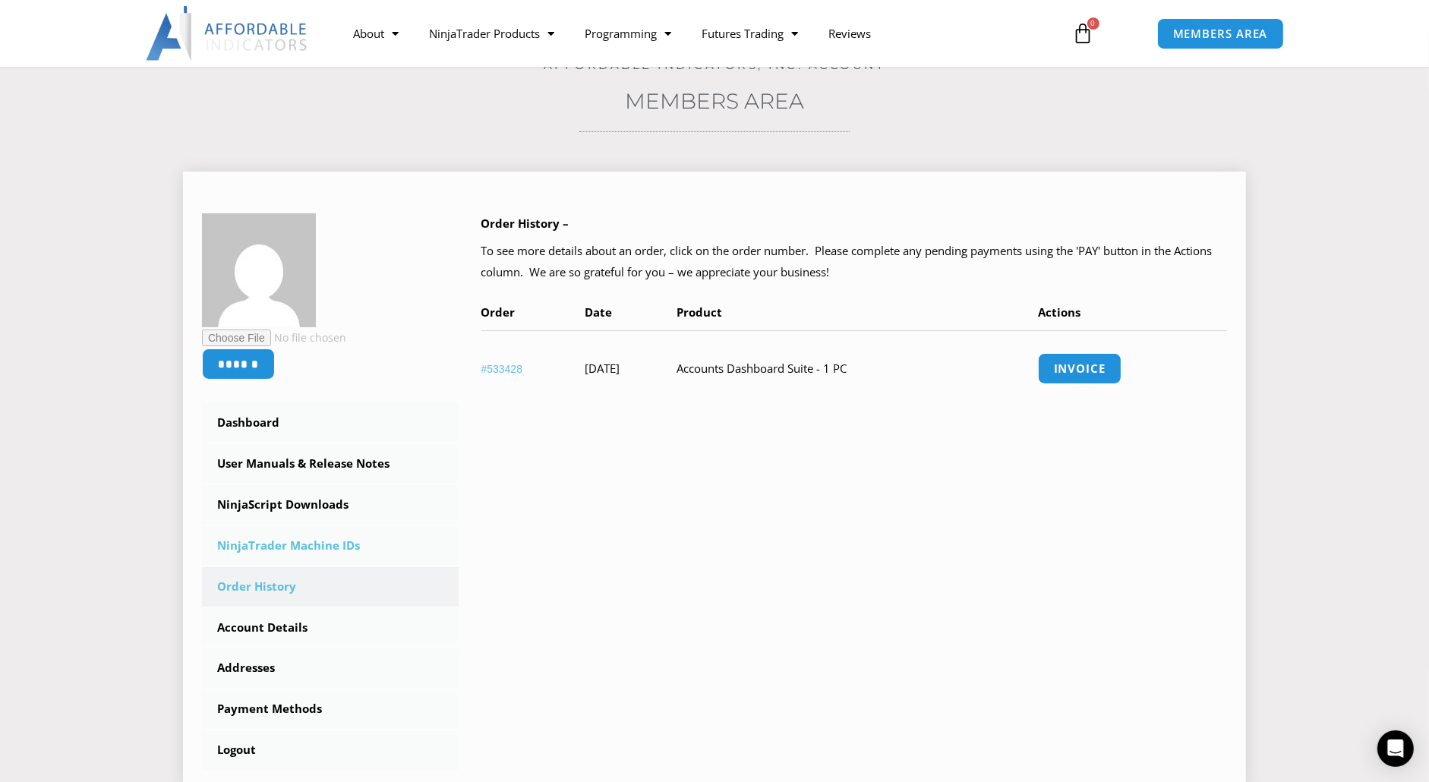
scroll to position [152, 0]
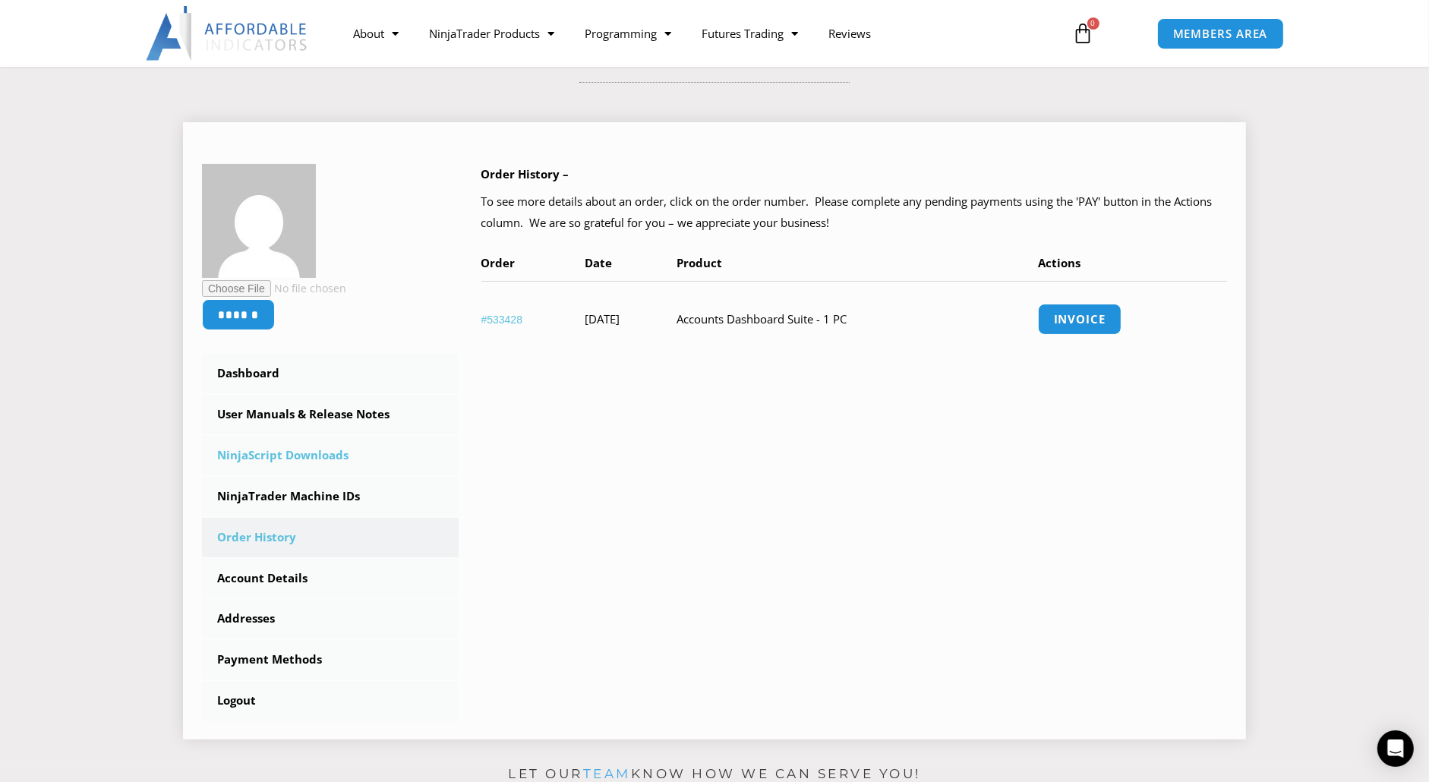
click at [318, 459] on link "NinjaScript Downloads" at bounding box center [330, 455] width 257 height 39
